Goal: Task Accomplishment & Management: Manage account settings

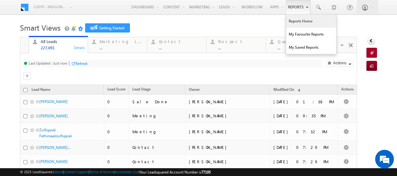
click at [299, 19] on link "Reports Home" at bounding box center [311, 21] width 50 height 13
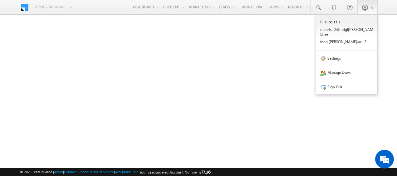
click at [368, 7] on link at bounding box center [367, 7] width 20 height 14
click at [335, 80] on link "Sign Out" at bounding box center [346, 87] width 61 height 14
